Goal: Transaction & Acquisition: Purchase product/service

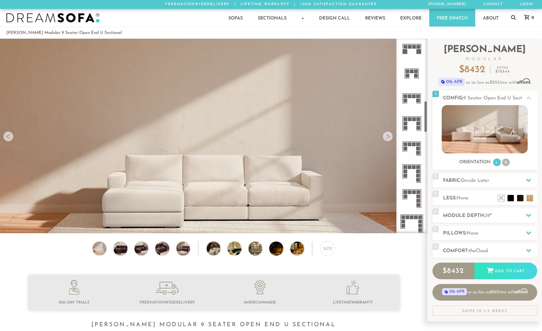
scroll to position [384, 0]
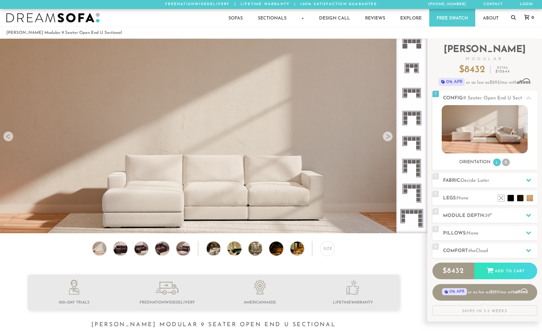
click at [410, 166] on icon at bounding box center [412, 168] width 25 height 25
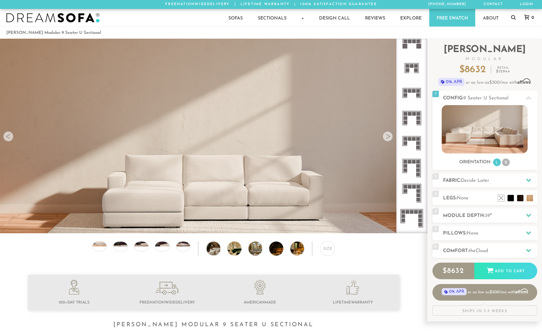
click at [418, 141] on rect at bounding box center [419, 139] width 4 height 4
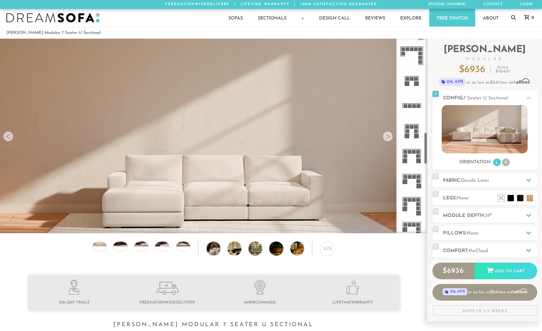
scroll to position [572, 0]
click at [412, 153] on rect at bounding box center [410, 152] width 4 height 4
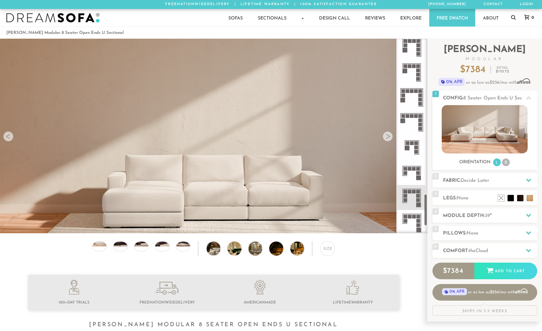
scroll to position [955, 0]
click at [415, 192] on rect at bounding box center [414, 191] width 4 height 4
click at [405, 197] on icon at bounding box center [412, 196] width 25 height 25
click at [409, 193] on rect at bounding box center [410, 191] width 4 height 4
click at [413, 165] on icon at bounding box center [412, 172] width 25 height 25
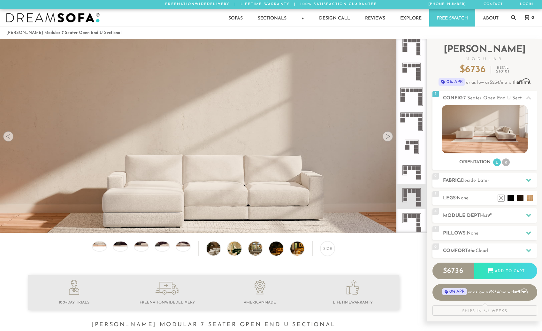
click at [407, 173] on rect at bounding box center [406, 173] width 4 height 4
click at [413, 206] on icon at bounding box center [412, 196] width 25 height 25
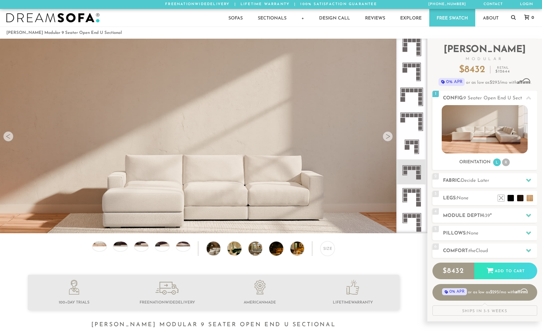
click at [408, 172] on rect at bounding box center [406, 173] width 4 height 4
click at [410, 194] on icon at bounding box center [412, 196] width 25 height 25
click at [411, 173] on icon at bounding box center [412, 172] width 25 height 25
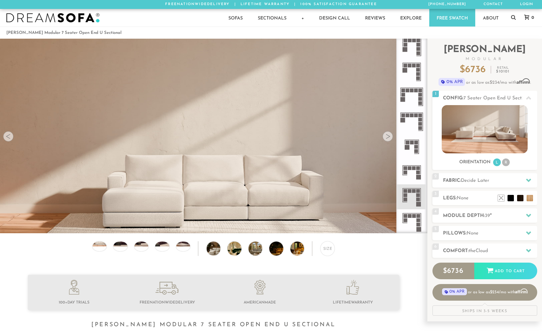
click at [411, 175] on icon at bounding box center [412, 172] width 25 height 25
click at [414, 205] on icon at bounding box center [412, 196] width 25 height 25
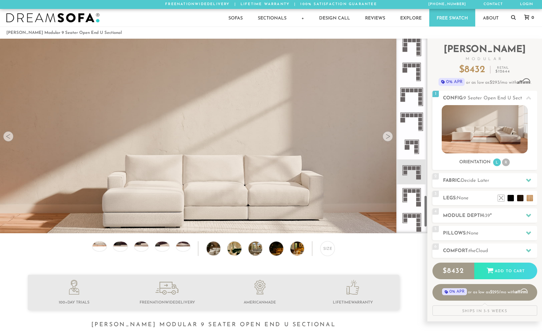
click at [411, 199] on icon at bounding box center [412, 196] width 25 height 25
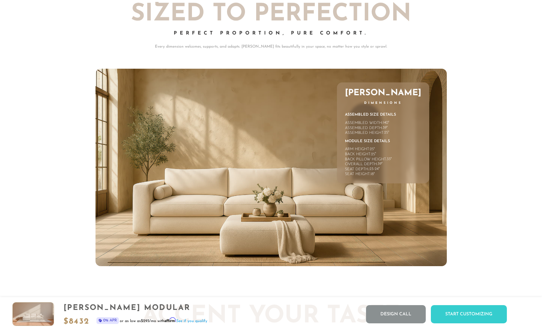
scroll to position [2887, 0]
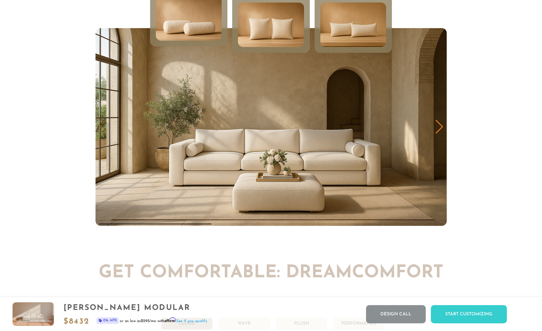
click at [432, 132] on img "1 / 3" at bounding box center [272, 127] width 352 height 198
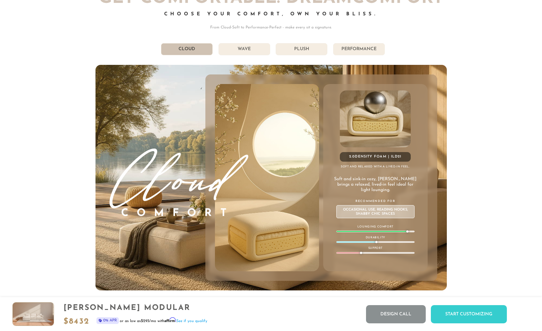
scroll to position [3547, 0]
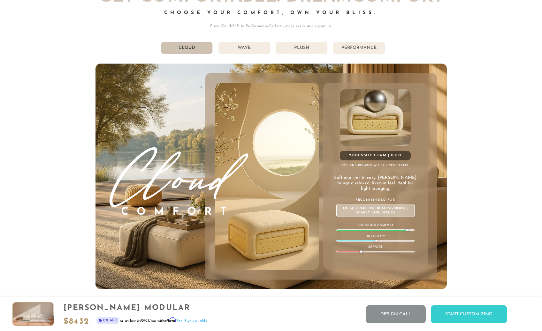
click at [258, 50] on li "Wave" at bounding box center [245, 48] width 52 height 12
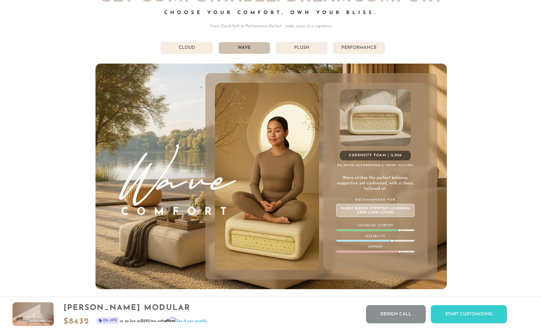
click at [312, 50] on li "Plush" at bounding box center [302, 48] width 52 height 12
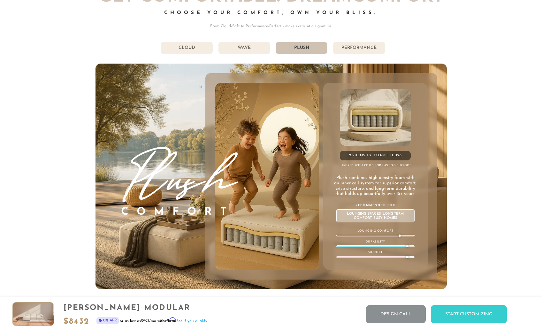
click at [343, 51] on li "Performance" at bounding box center [359, 48] width 52 height 12
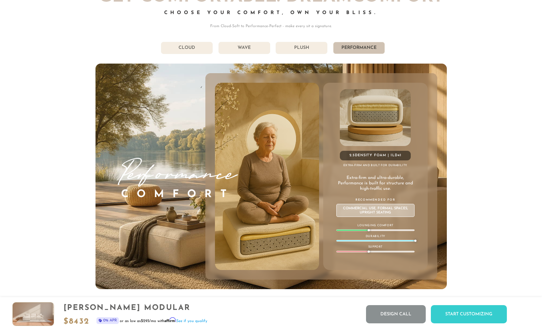
click at [293, 49] on li "Plush" at bounding box center [302, 48] width 52 height 12
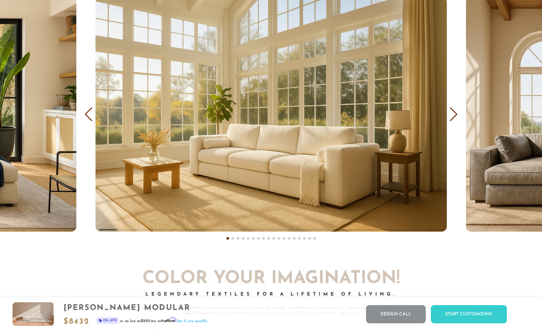
scroll to position [3930, 0]
click at [456, 110] on div "Next slide" at bounding box center [454, 115] width 9 height 14
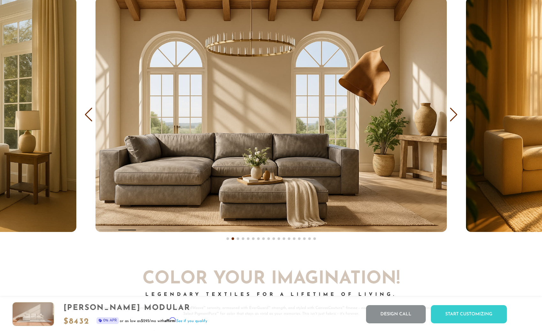
click at [456, 111] on div "Next slide" at bounding box center [454, 115] width 9 height 14
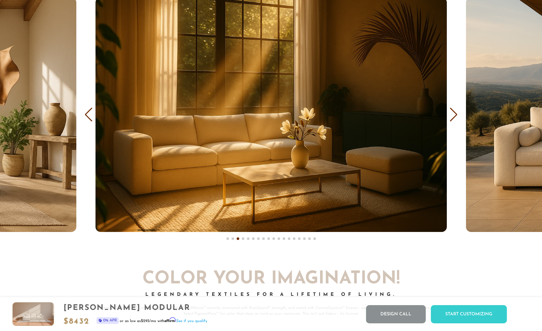
click at [92, 115] on div "Previous slide" at bounding box center [88, 115] width 9 height 14
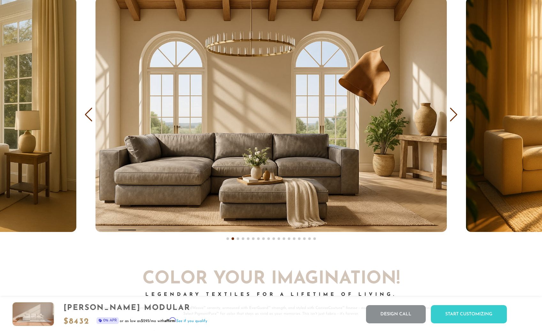
click at [456, 121] on div "Next slide" at bounding box center [454, 115] width 9 height 14
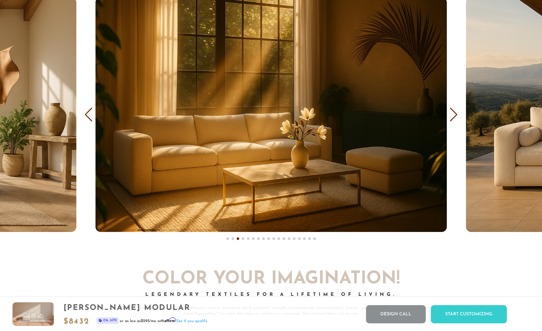
click at [456, 121] on div "Next slide" at bounding box center [454, 115] width 9 height 14
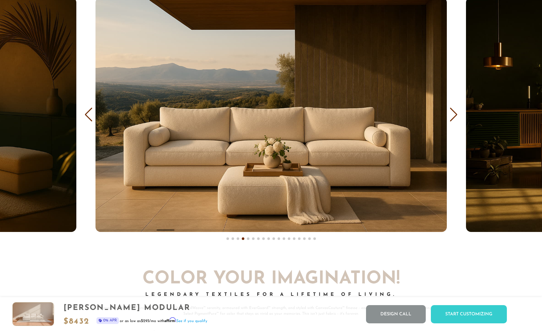
click at [456, 121] on div "Next slide" at bounding box center [454, 115] width 9 height 14
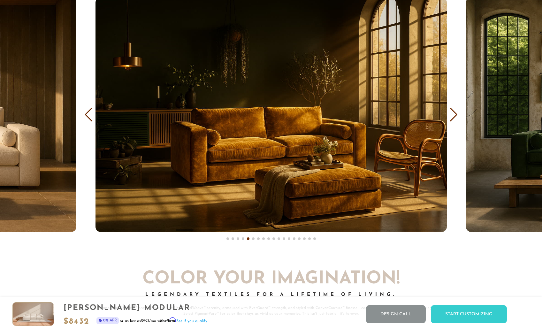
click at [456, 121] on div "Next slide" at bounding box center [454, 115] width 9 height 14
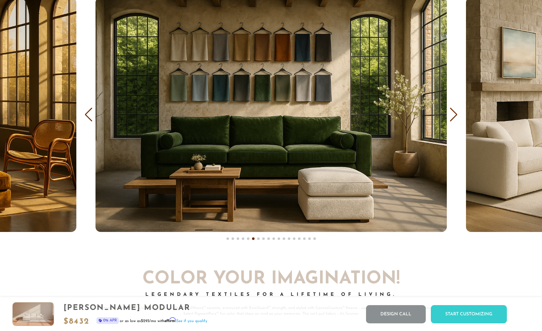
click at [456, 121] on div "Next slide" at bounding box center [454, 115] width 9 height 14
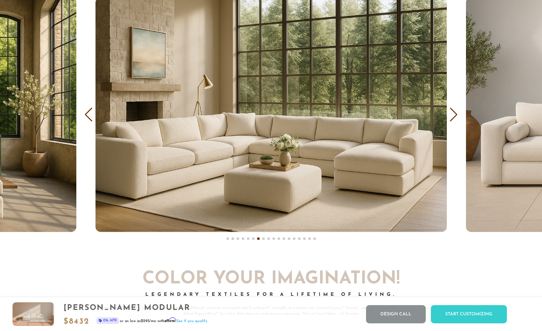
click at [456, 121] on div "Next slide" at bounding box center [454, 115] width 9 height 14
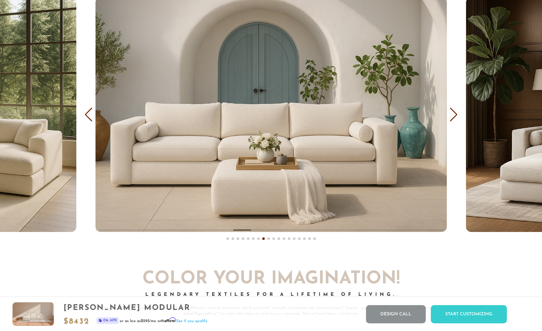
click at [456, 121] on div "Next slide" at bounding box center [454, 115] width 9 height 14
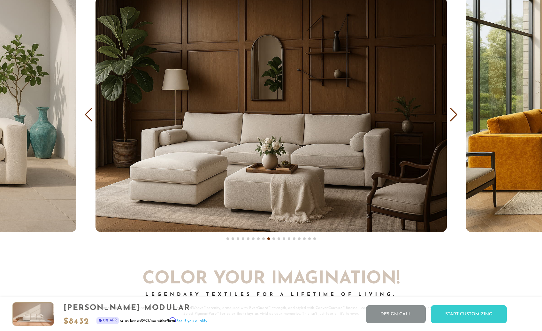
click at [456, 121] on div "Next slide" at bounding box center [454, 115] width 9 height 14
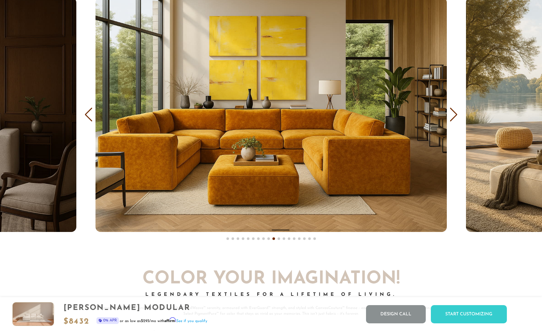
click at [456, 121] on div "Next slide" at bounding box center [454, 115] width 9 height 14
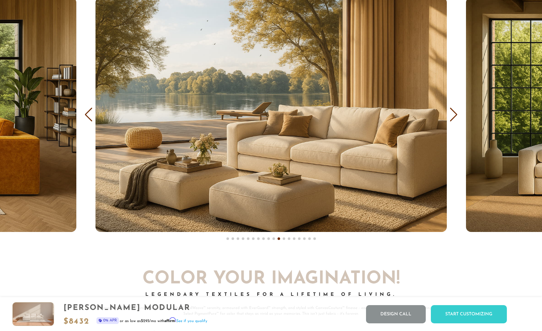
click at [456, 121] on div "Next slide" at bounding box center [454, 115] width 9 height 14
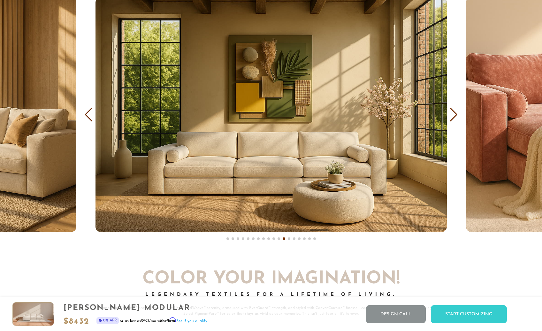
click at [456, 121] on div "Next slide" at bounding box center [454, 115] width 9 height 14
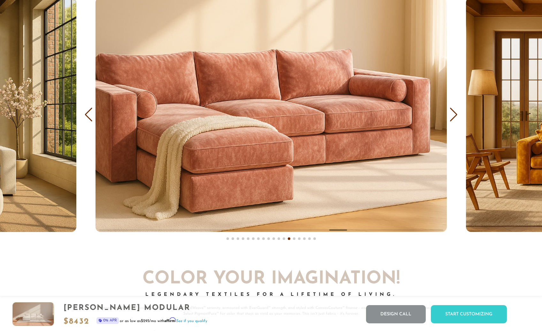
click at [456, 121] on div "Next slide" at bounding box center [454, 115] width 9 height 14
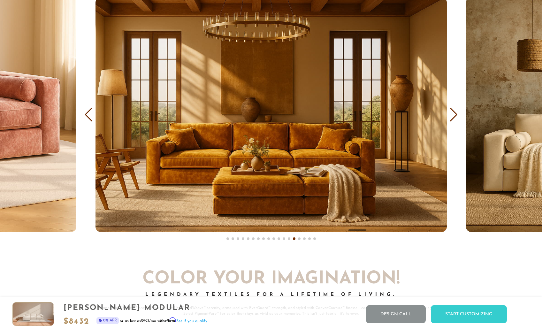
click at [456, 121] on div "Next slide" at bounding box center [454, 115] width 9 height 14
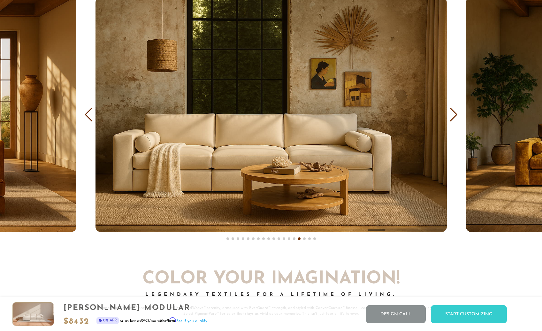
click at [456, 121] on div "Next slide" at bounding box center [454, 115] width 9 height 14
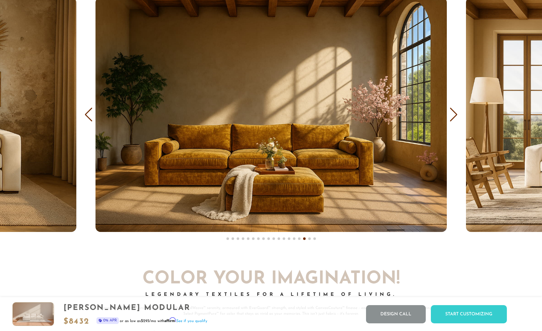
click at [456, 121] on div "Next slide" at bounding box center [454, 115] width 9 height 14
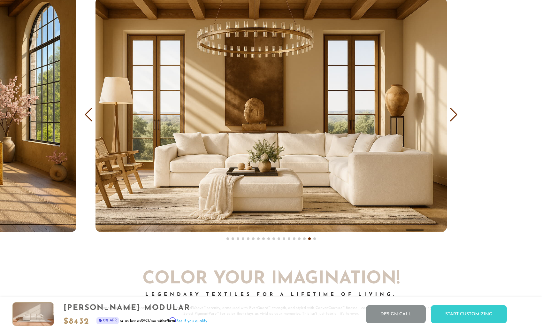
click at [456, 121] on div "Next slide" at bounding box center [454, 115] width 9 height 14
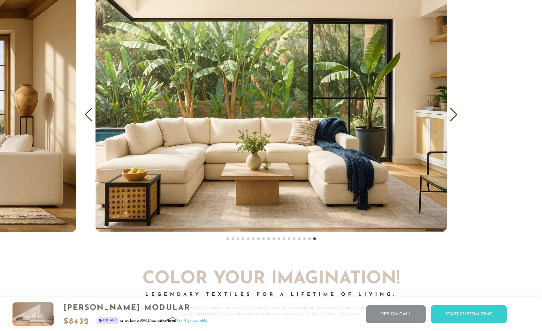
click at [456, 121] on div "Next slide" at bounding box center [454, 115] width 9 height 14
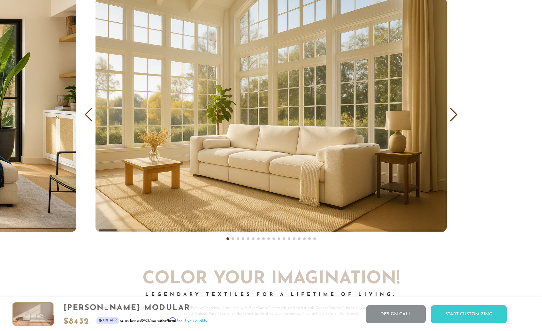
click at [456, 121] on div "Next slide" at bounding box center [454, 115] width 9 height 14
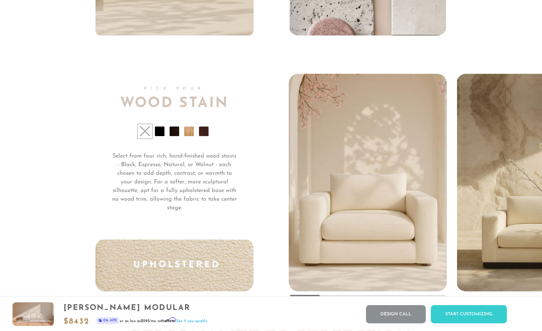
scroll to position [4793, 0]
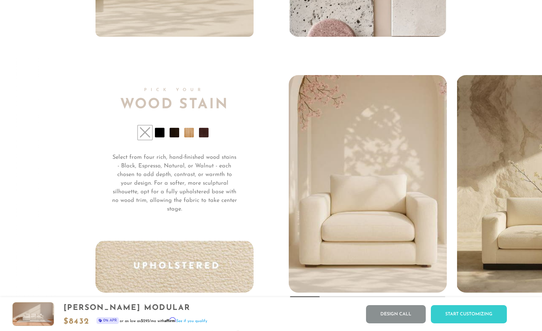
click at [162, 136] on li at bounding box center [160, 133] width 10 height 10
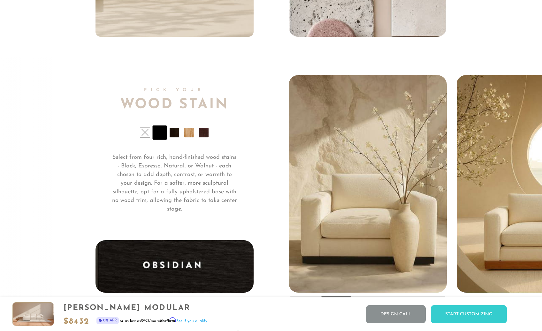
click at [175, 136] on li at bounding box center [175, 133] width 10 height 10
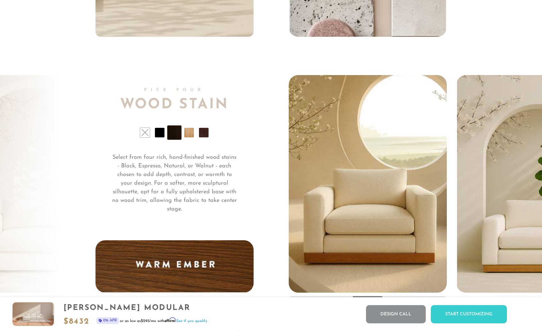
click at [190, 134] on li at bounding box center [189, 133] width 10 height 10
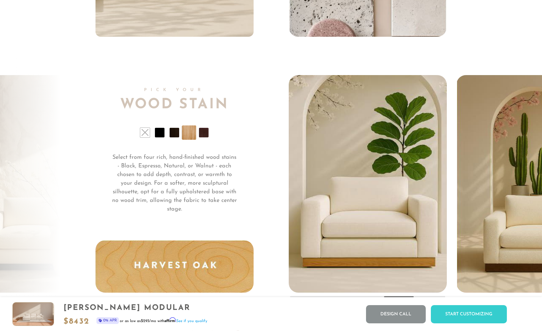
click at [202, 136] on li at bounding box center [204, 133] width 10 height 10
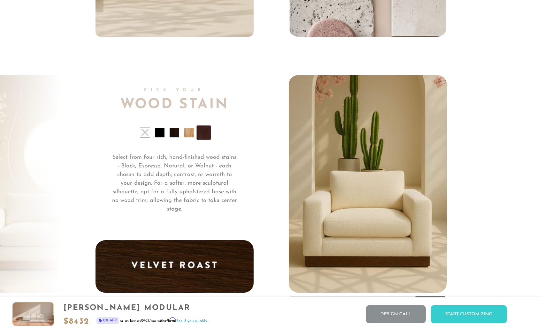
click at [157, 137] on li at bounding box center [160, 133] width 10 height 10
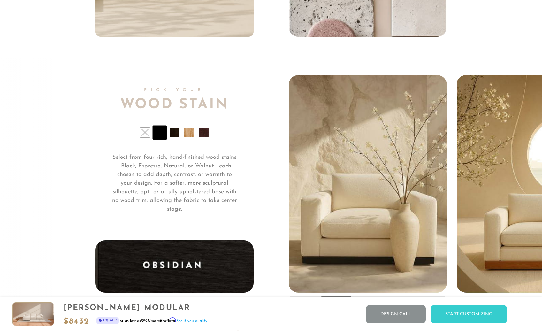
click at [169, 135] on ul at bounding box center [175, 133] width 158 height 10
click at [172, 136] on li at bounding box center [175, 133] width 10 height 10
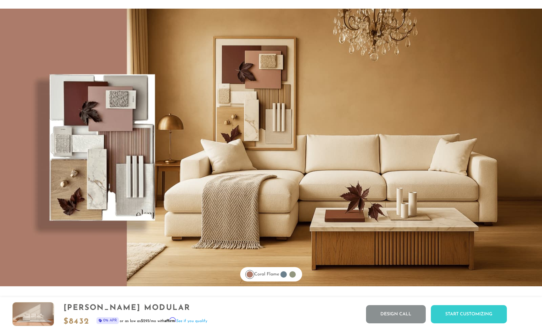
scroll to position [5177, 0]
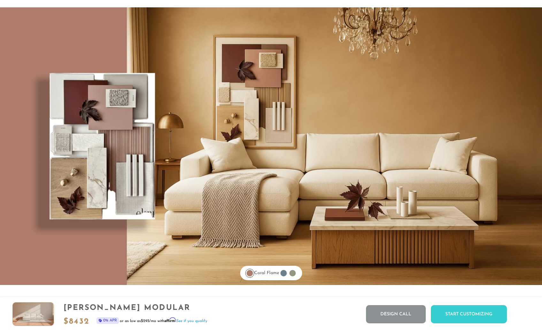
click at [288, 273] on div at bounding box center [283, 273] width 9 height 9
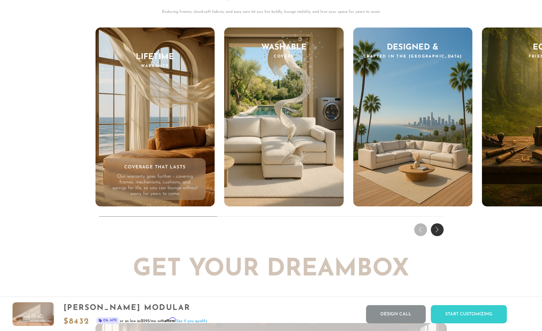
scroll to position [6232, 0]
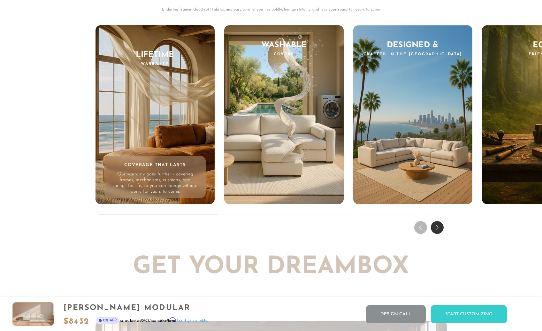
click at [437, 227] on div "Next slide" at bounding box center [437, 227] width 13 height 13
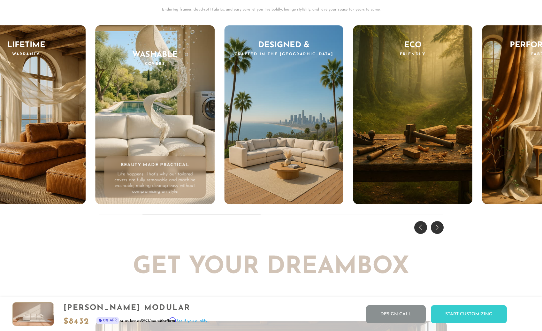
click at [437, 227] on div "Next slide" at bounding box center [437, 227] width 13 height 13
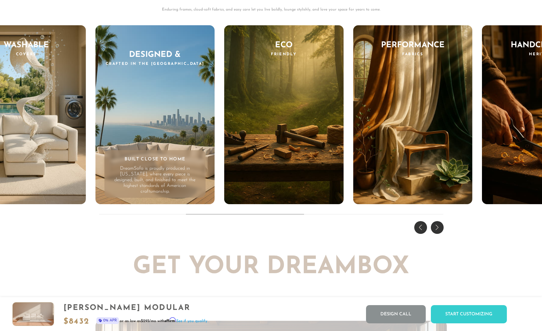
click at [438, 227] on div "Next slide" at bounding box center [437, 227] width 13 height 13
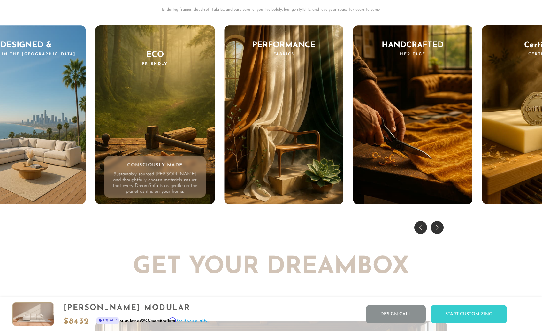
click at [438, 227] on div "Next slide" at bounding box center [437, 227] width 13 height 13
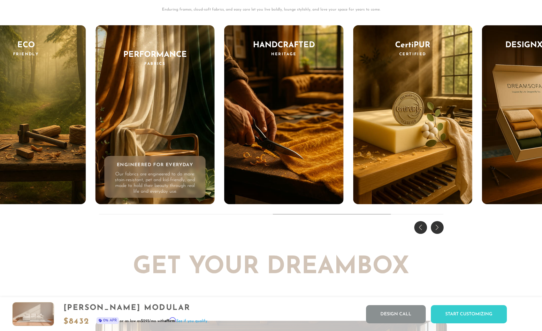
click at [438, 227] on div "Next slide" at bounding box center [437, 227] width 13 height 13
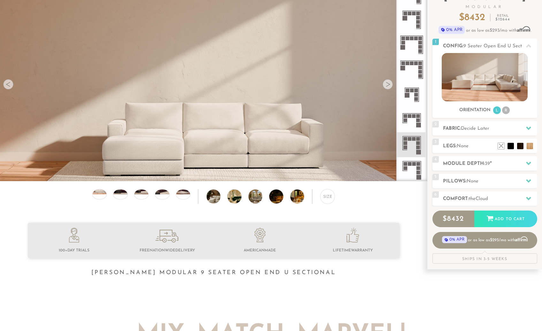
scroll to position [51, 0]
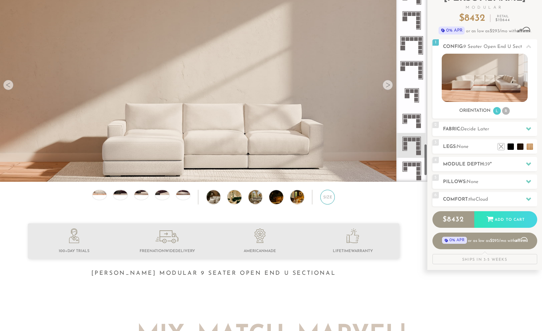
click at [328, 204] on div "Size" at bounding box center [328, 197] width 14 height 14
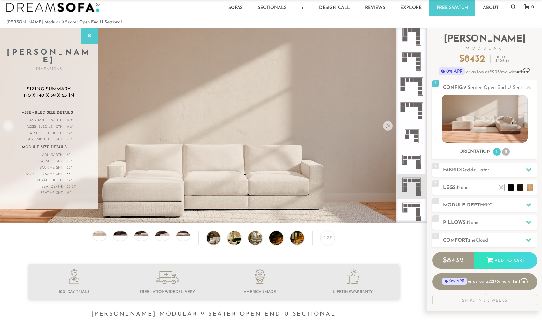
scroll to position [0, 0]
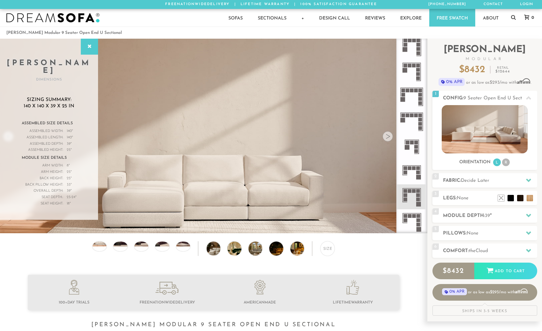
click at [415, 171] on icon at bounding box center [412, 172] width 25 height 25
click at [409, 163] on icon at bounding box center [412, 172] width 25 height 25
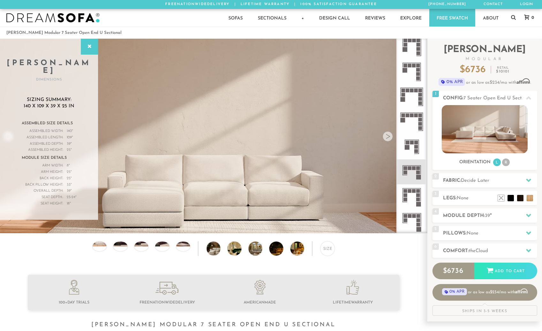
click at [411, 198] on icon at bounding box center [412, 196] width 25 height 25
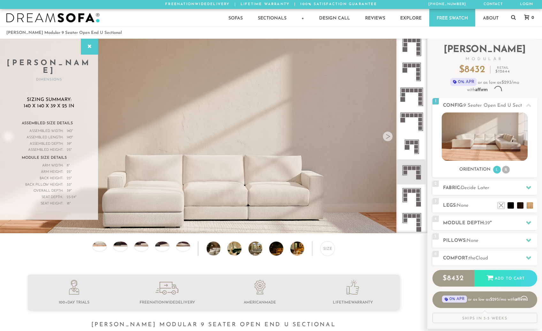
click at [411, 198] on icon at bounding box center [412, 196] width 25 height 25
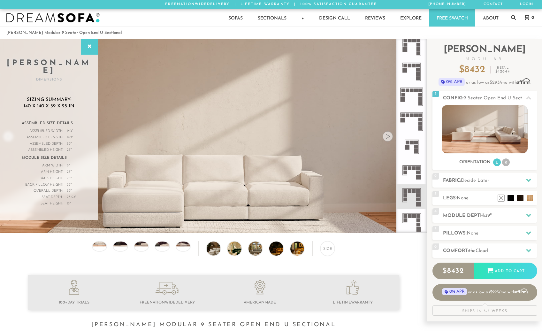
click at [411, 198] on icon at bounding box center [412, 196] width 25 height 25
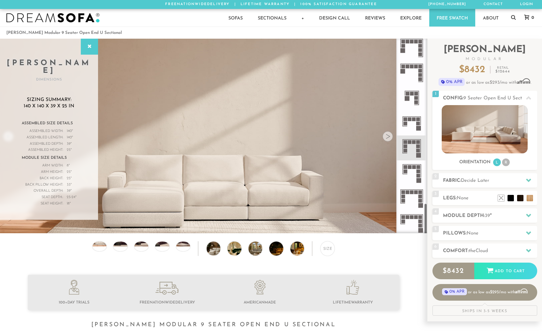
scroll to position [64, 0]
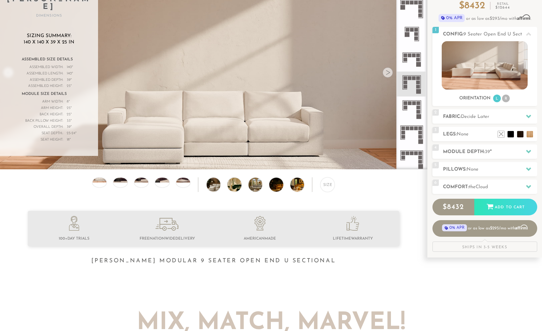
click at [412, 159] on icon at bounding box center [412, 159] width 25 height 25
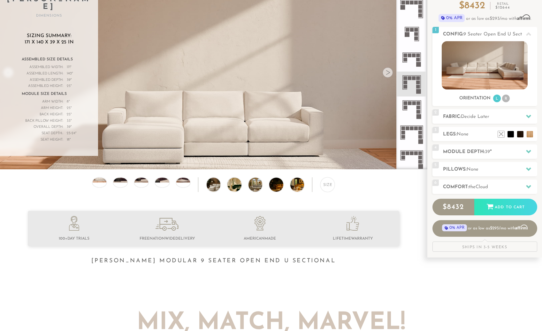
click at [412, 161] on icon at bounding box center [412, 159] width 25 height 25
click at [414, 80] on rect at bounding box center [414, 78] width 4 height 4
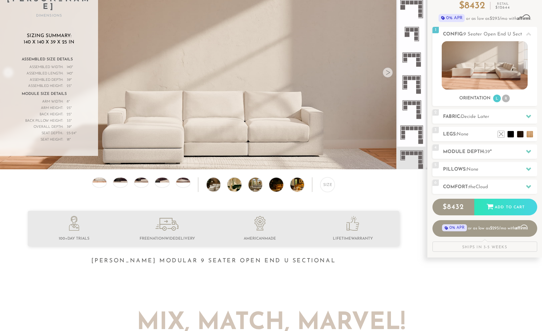
click at [414, 80] on rect at bounding box center [414, 78] width 4 height 4
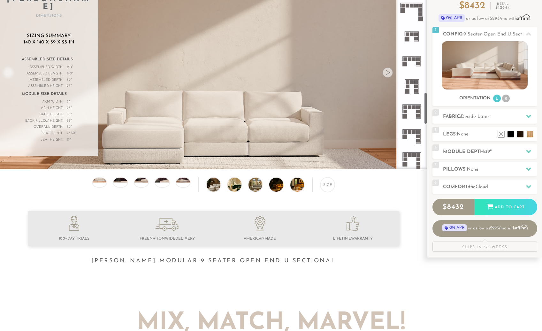
scroll to position [717, 0]
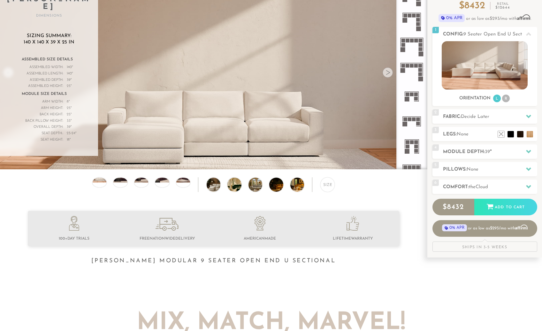
click at [414, 123] on icon at bounding box center [412, 121] width 25 height 25
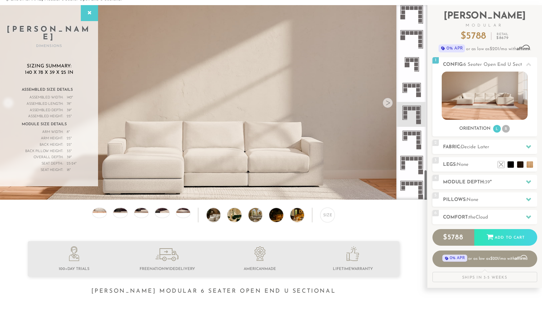
scroll to position [32, 0]
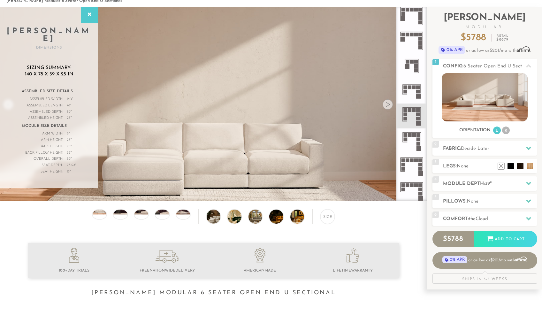
click at [411, 190] on icon at bounding box center [412, 191] width 25 height 25
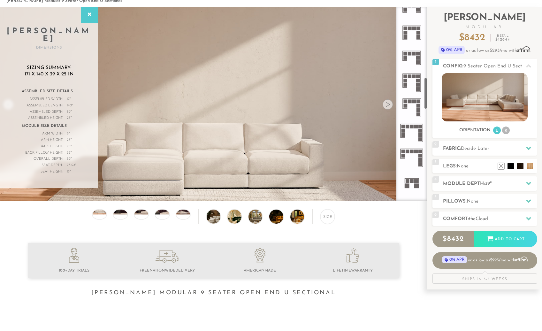
scroll to position [429, 0]
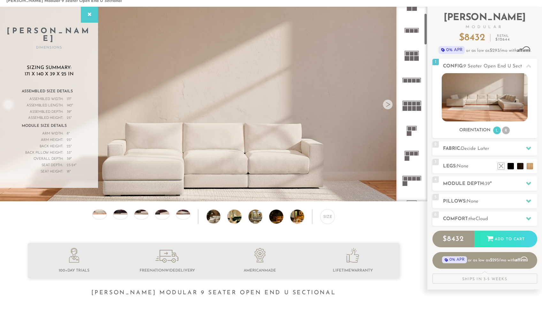
drag, startPoint x: 426, startPoint y: 99, endPoint x: 422, endPoint y: 55, distance: 44.3
click at [425, 35] on div at bounding box center [412, 104] width 31 height 195
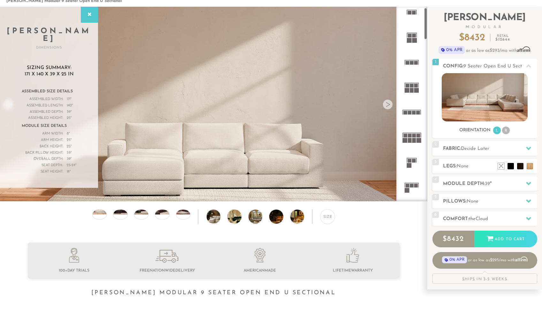
scroll to position [0, 0]
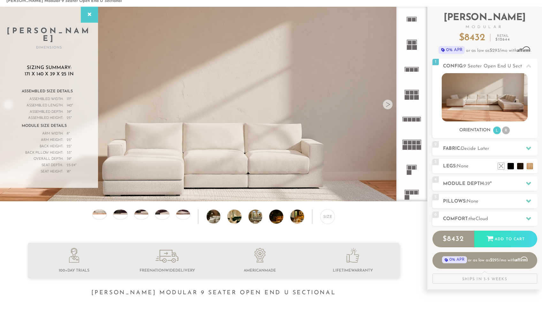
click at [414, 145] on rect at bounding box center [414, 147] width 4 height 5
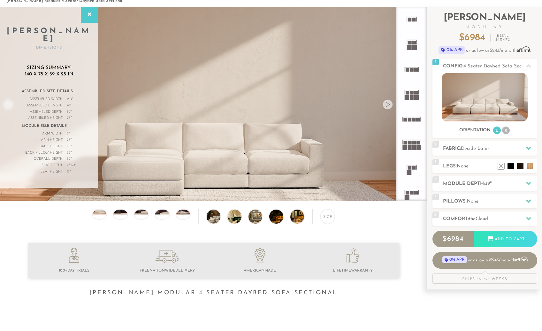
click at [387, 102] on div at bounding box center [388, 104] width 10 height 10
click at [390, 108] on div at bounding box center [388, 104] width 10 height 10
click at [214, 221] on img at bounding box center [219, 217] width 25 height 14
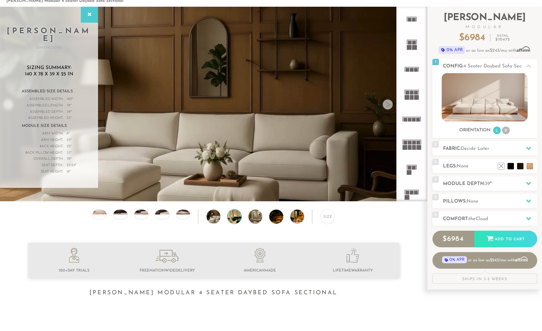
click at [237, 220] on img at bounding box center [240, 217] width 25 height 14
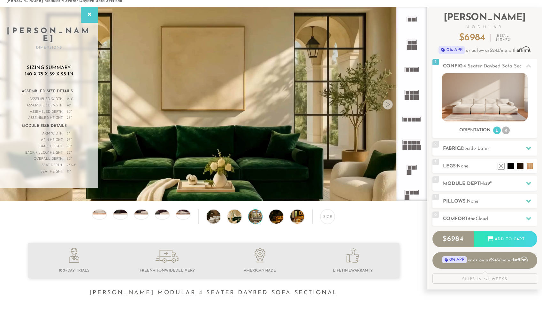
click at [255, 218] on img at bounding box center [261, 217] width 25 height 14
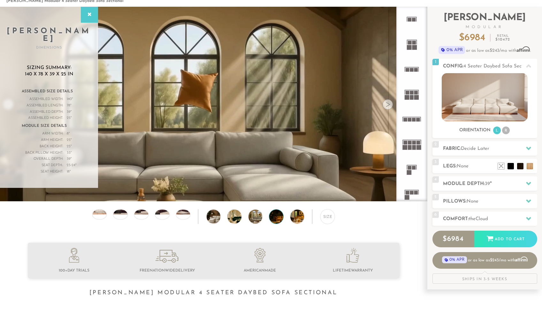
click at [276, 222] on img at bounding box center [281, 217] width 25 height 14
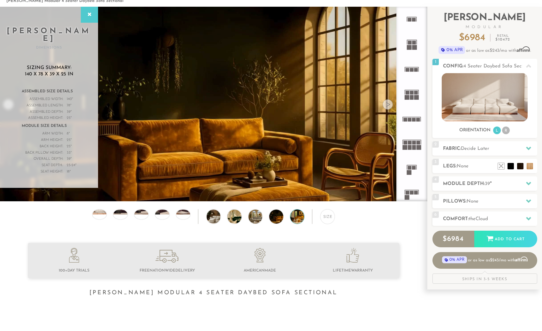
click at [296, 222] on img at bounding box center [303, 217] width 25 height 14
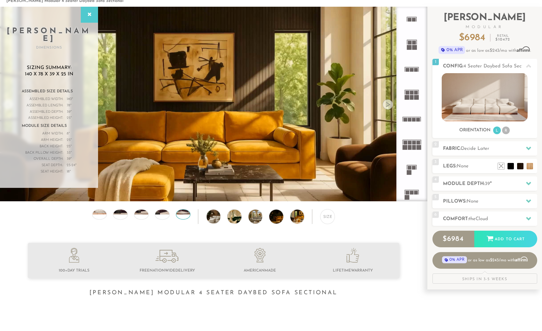
click at [185, 213] on img at bounding box center [183, 209] width 17 height 9
click at [165, 217] on div at bounding box center [162, 214] width 14 height 10
click at [145, 217] on div at bounding box center [141, 214] width 14 height 10
click at [119, 219] on div at bounding box center [120, 214] width 14 height 10
click at [96, 218] on div at bounding box center [99, 214] width 14 height 10
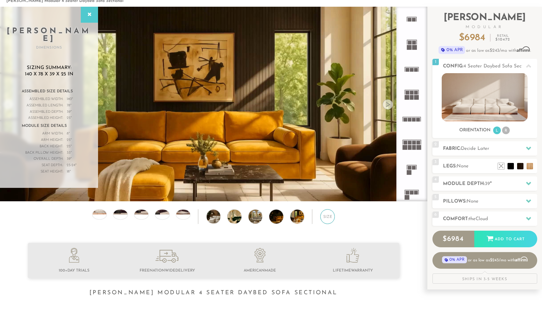
click at [323, 222] on div "Size" at bounding box center [328, 216] width 14 height 14
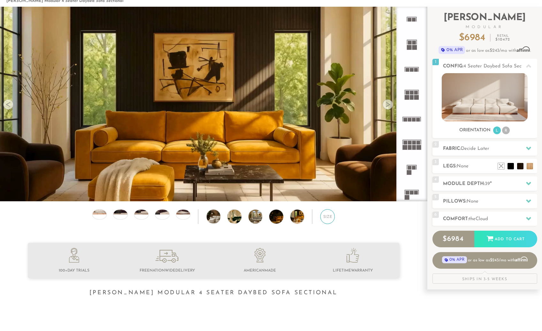
click at [323, 222] on div "Size" at bounding box center [328, 216] width 14 height 14
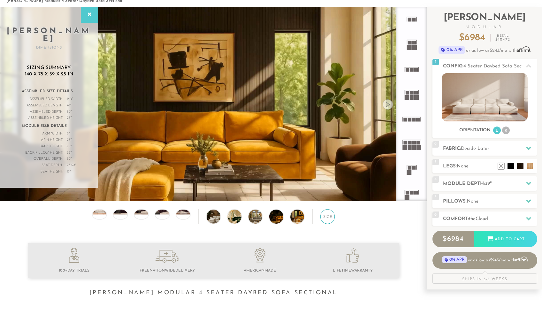
click at [323, 222] on div "Size" at bounding box center [328, 216] width 14 height 14
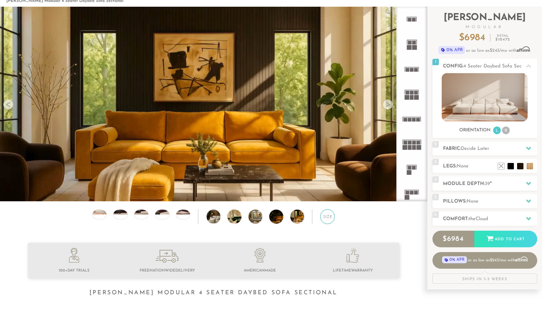
click at [323, 222] on div "Size" at bounding box center [328, 216] width 14 height 14
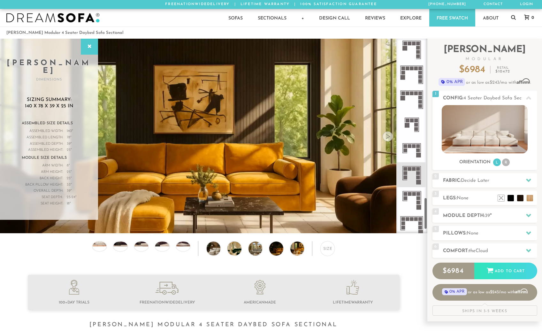
scroll to position [1004, 0]
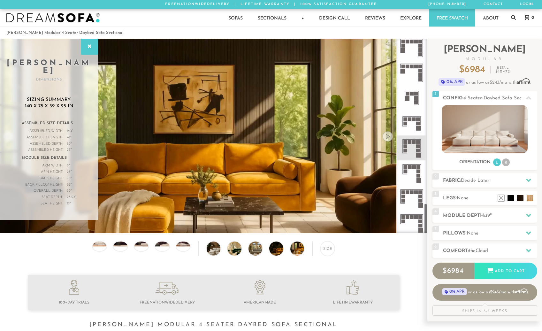
drag, startPoint x: 425, startPoint y: 202, endPoint x: 425, endPoint y: 225, distance: 23.3
click at [425, 225] on div at bounding box center [412, 136] width 31 height 195
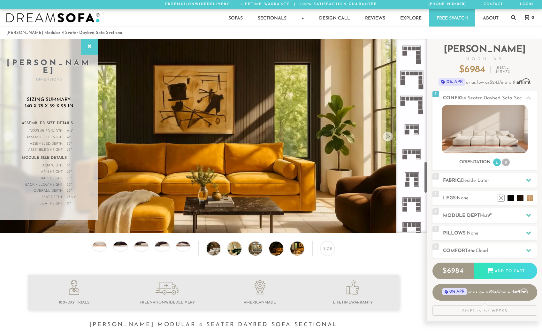
drag, startPoint x: 426, startPoint y: 212, endPoint x: 419, endPoint y: 170, distance: 42.7
click at [419, 170] on div at bounding box center [412, 136] width 31 height 195
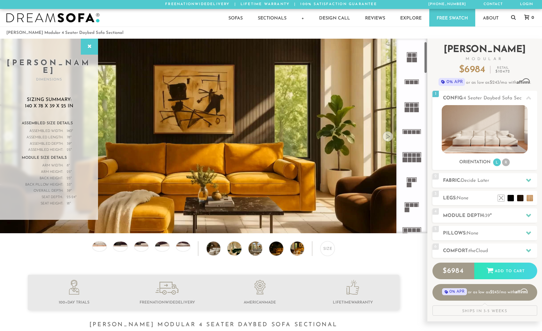
scroll to position [0, 0]
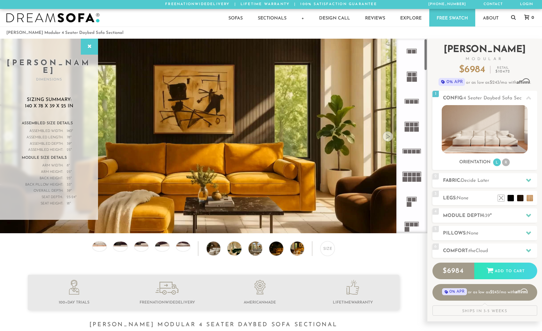
drag, startPoint x: 425, startPoint y: 180, endPoint x: 436, endPoint y: 48, distance: 132.8
click at [436, 48] on div "Introducing Landon Modular $ 6984 Retail $ 10472 $ 6984 Retail $ 10472 0% APR o…" at bounding box center [485, 180] width 115 height 283
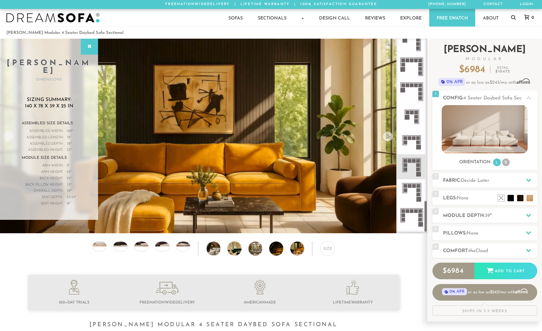
scroll to position [1004, 0]
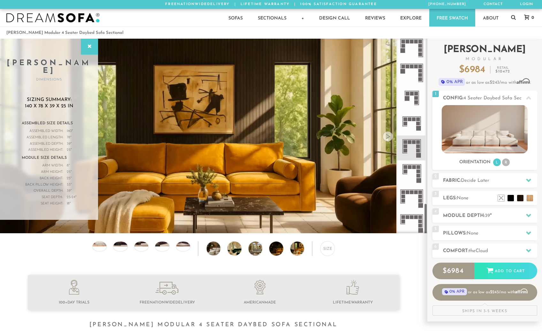
drag, startPoint x: 425, startPoint y: 60, endPoint x: 429, endPoint y: 230, distance: 169.8
click at [429, 230] on div "Introducing Landon Modular $ 6984 Retail $ 10472 $ 6984 Retail $ 10472 0% APR o…" at bounding box center [485, 180] width 115 height 283
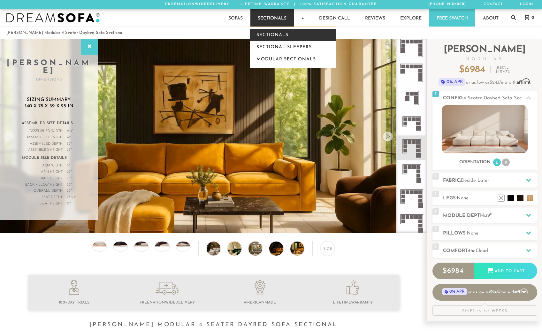
click at [283, 36] on link "Sectionals" at bounding box center [293, 35] width 86 height 12
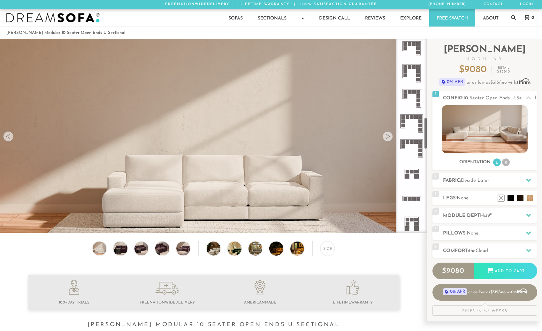
scroll to position [479, 0]
click at [410, 227] on icon at bounding box center [412, 222] width 25 height 25
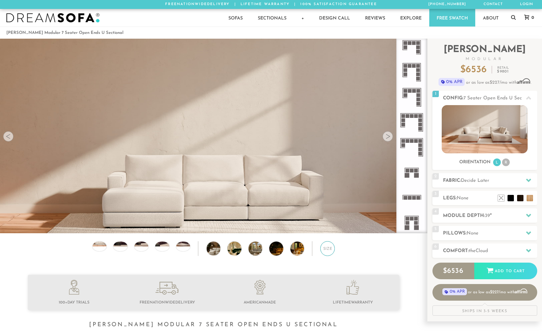
click at [323, 250] on div "Size" at bounding box center [328, 248] width 14 height 14
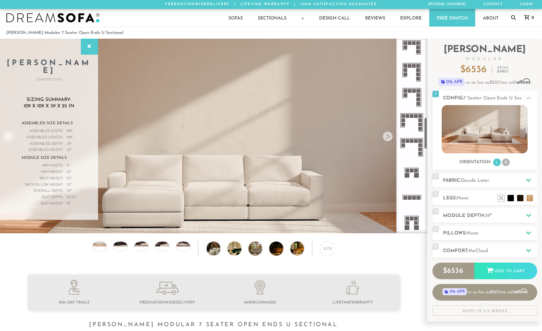
click at [409, 175] on rect at bounding box center [407, 175] width 5 height 5
click at [413, 140] on rect at bounding box center [412, 141] width 4 height 4
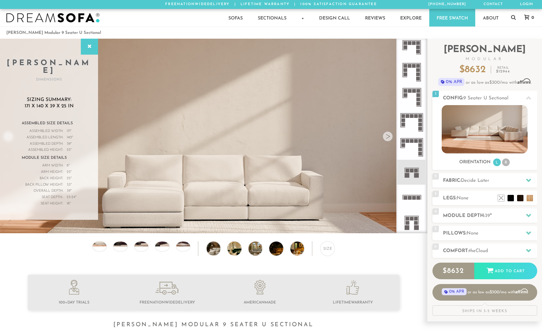
click at [410, 169] on icon at bounding box center [412, 172] width 25 height 25
click at [409, 182] on icon at bounding box center [412, 172] width 25 height 25
click at [408, 167] on icon at bounding box center [412, 172] width 25 height 25
click at [408, 168] on icon at bounding box center [412, 172] width 25 height 25
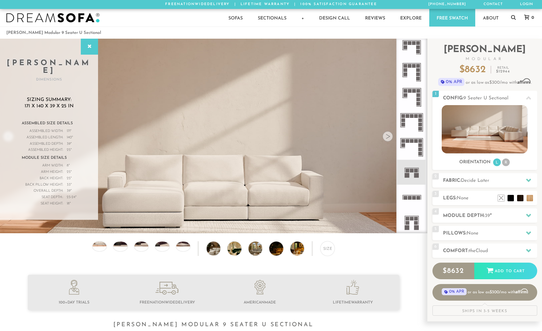
click at [412, 197] on icon at bounding box center [412, 197] width 25 height 25
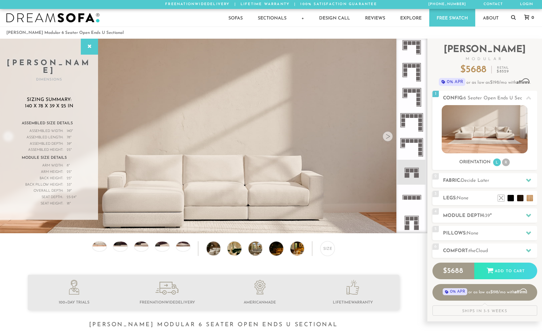
click at [409, 196] on icon at bounding box center [412, 197] width 25 height 25
click at [409, 167] on icon at bounding box center [412, 172] width 25 height 25
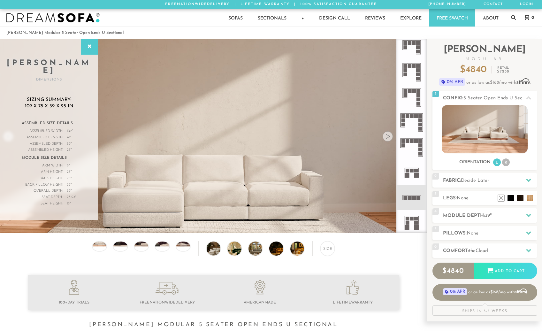
click at [411, 193] on icon at bounding box center [412, 197] width 25 height 25
click at [404, 173] on icon at bounding box center [412, 172] width 25 height 25
click at [413, 218] on rect at bounding box center [412, 219] width 4 height 4
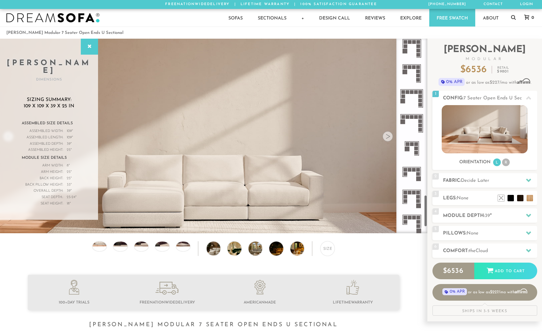
scroll to position [959, 0]
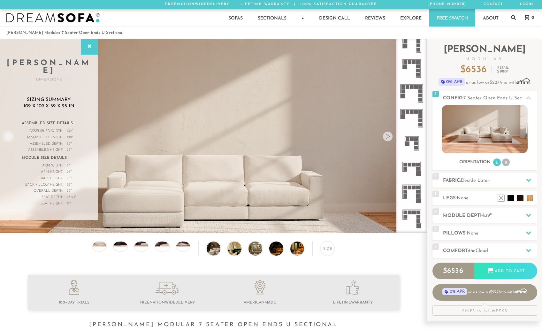
click at [413, 98] on icon at bounding box center [412, 93] width 25 height 25
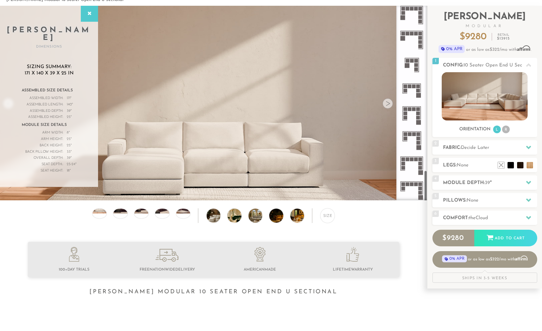
scroll to position [32, 0]
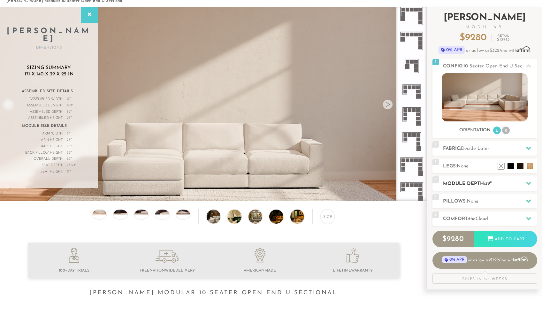
click at [510, 181] on h2 "Module Depth: 39 "" at bounding box center [490, 183] width 94 height 7
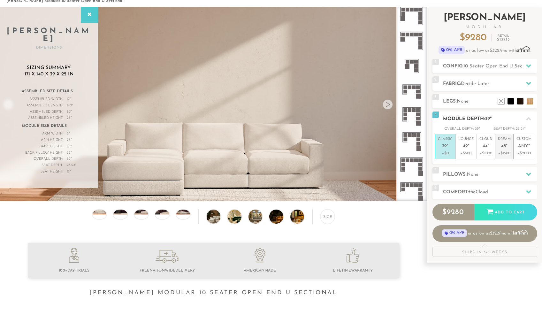
click at [504, 147] on span "48" at bounding box center [504, 146] width 5 height 5
click at [488, 175] on h2 "Pillows: None" at bounding box center [490, 174] width 94 height 7
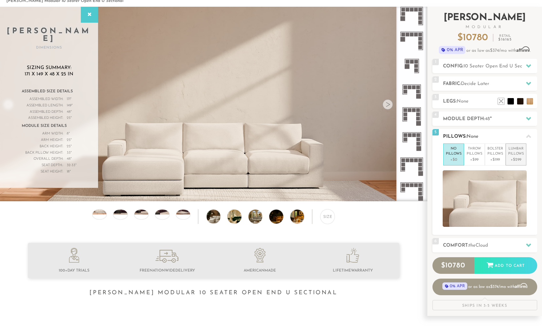
click at [523, 153] on p "Lumbar Pillows" at bounding box center [517, 151] width 16 height 11
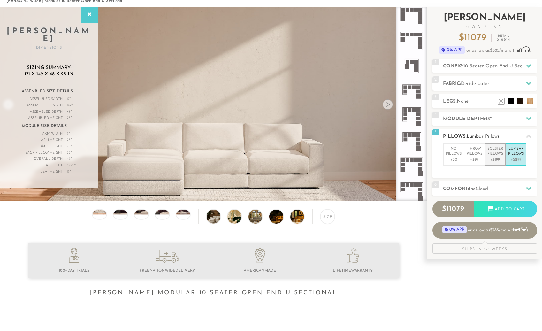
click at [502, 148] on p "Bolster Pillows" at bounding box center [496, 151] width 16 height 11
click at [475, 154] on p "Throw Pillows" at bounding box center [475, 151] width 16 height 11
click at [529, 186] on icon at bounding box center [528, 188] width 5 height 5
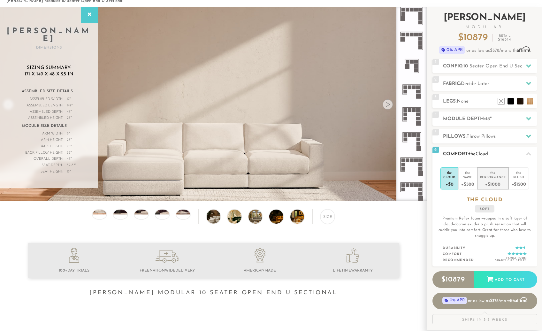
click at [502, 182] on div "+$1000" at bounding box center [493, 183] width 26 height 9
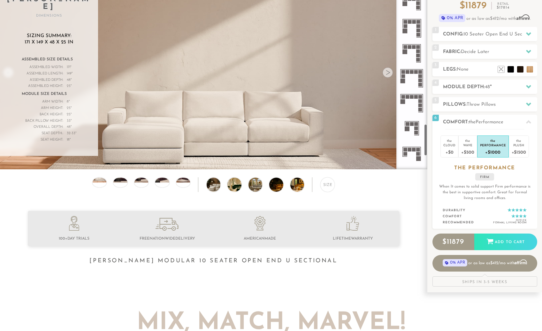
scroll to position [908, 0]
click at [463, 149] on div "+$500" at bounding box center [468, 151] width 13 height 9
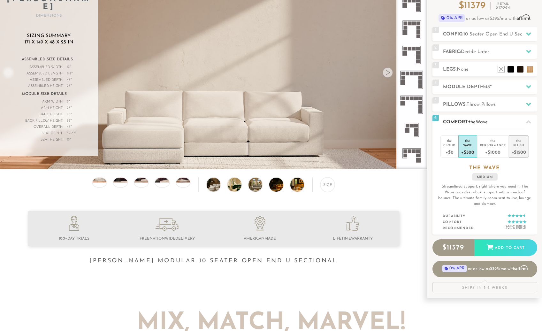
click at [520, 152] on div "+$1500" at bounding box center [519, 151] width 14 height 9
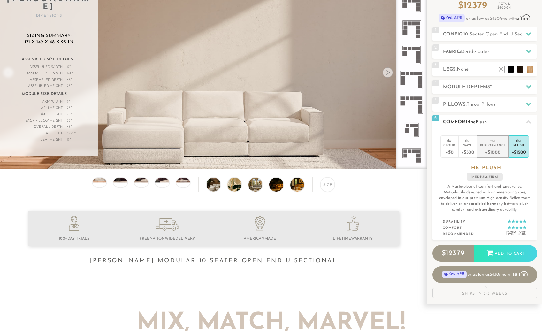
click at [491, 150] on div "+$1000" at bounding box center [493, 151] width 26 height 9
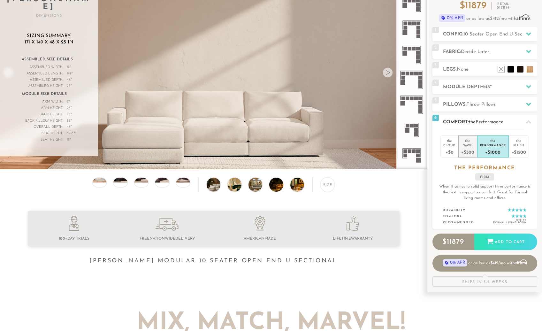
click at [465, 146] on div "Wave" at bounding box center [468, 145] width 13 height 4
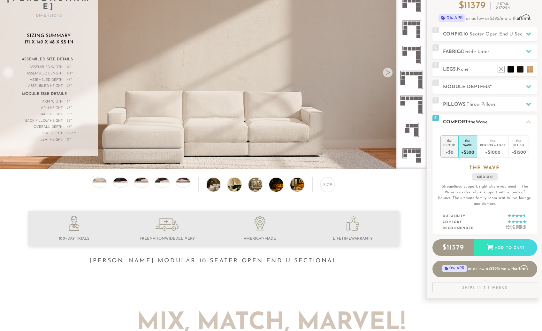
click at [452, 148] on div "+$0" at bounding box center [450, 151] width 12 height 9
click at [467, 149] on div "+$500" at bounding box center [468, 151] width 13 height 9
click at [496, 151] on div "+$1000" at bounding box center [493, 151] width 26 height 9
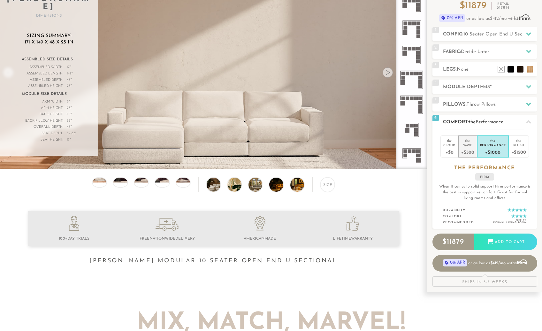
click at [472, 144] on div "Wave" at bounding box center [468, 145] width 13 height 4
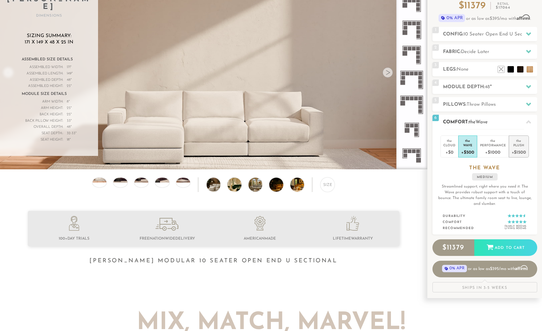
click at [515, 143] on li "the Plush +$1500" at bounding box center [519, 147] width 20 height 22
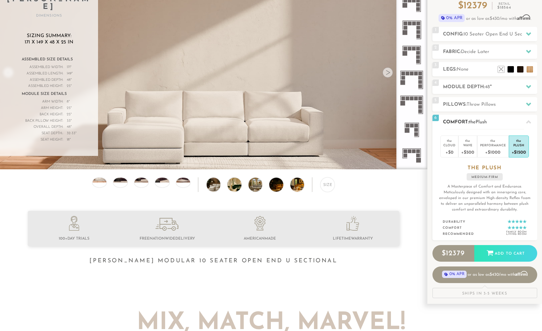
click at [508, 210] on p "A Masterpiece of Comfort and Endurance. Meticulously designed with an innerspri…" at bounding box center [485, 198] width 94 height 29
click at [461, 145] on li "the Wave +$500" at bounding box center [468, 147] width 19 height 22
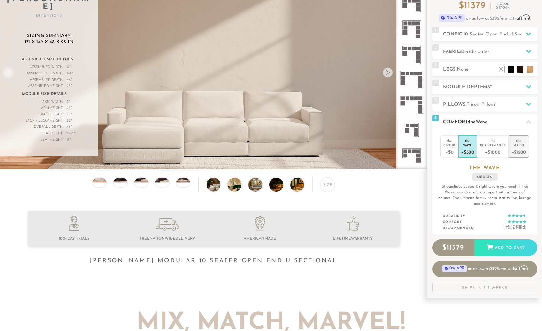
click at [520, 148] on div "+$1500" at bounding box center [519, 151] width 14 height 9
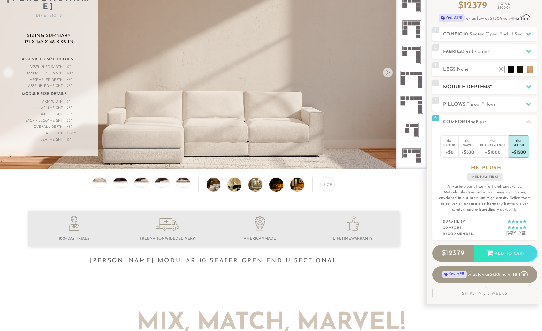
click at [519, 88] on h2 "Module Depth: 48 "" at bounding box center [490, 86] width 94 height 7
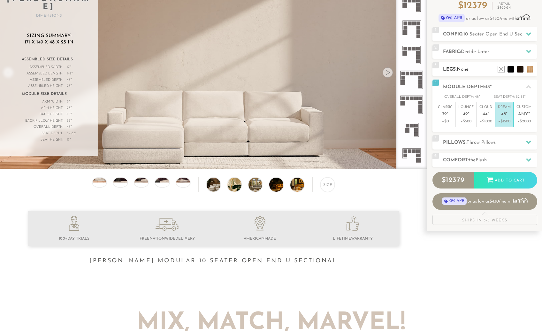
click at [463, 72] on h2 "Legs: None" at bounding box center [490, 69] width 94 height 7
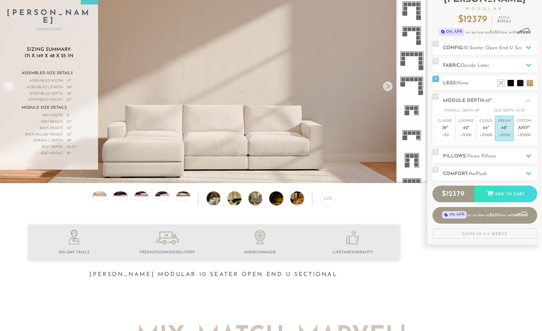
scroll to position [0, 0]
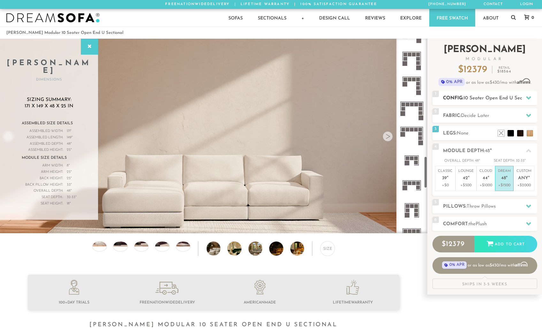
click at [529, 100] on div at bounding box center [528, 97] width 13 height 13
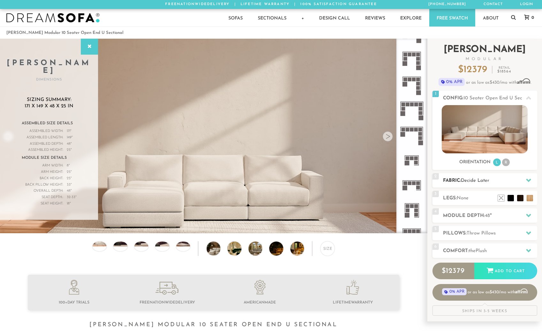
click at [513, 181] on h2 "Fabric: Decide Later" at bounding box center [490, 180] width 94 height 7
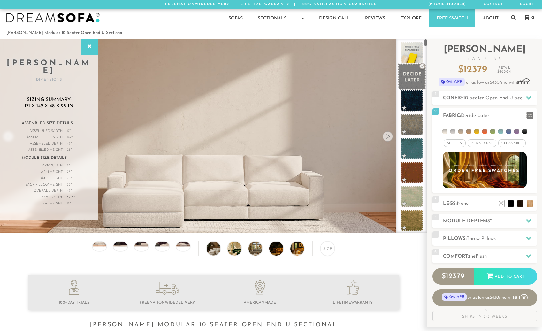
click at [411, 80] on span at bounding box center [412, 76] width 28 height 27
